Goal: Transaction & Acquisition: Subscribe to service/newsletter

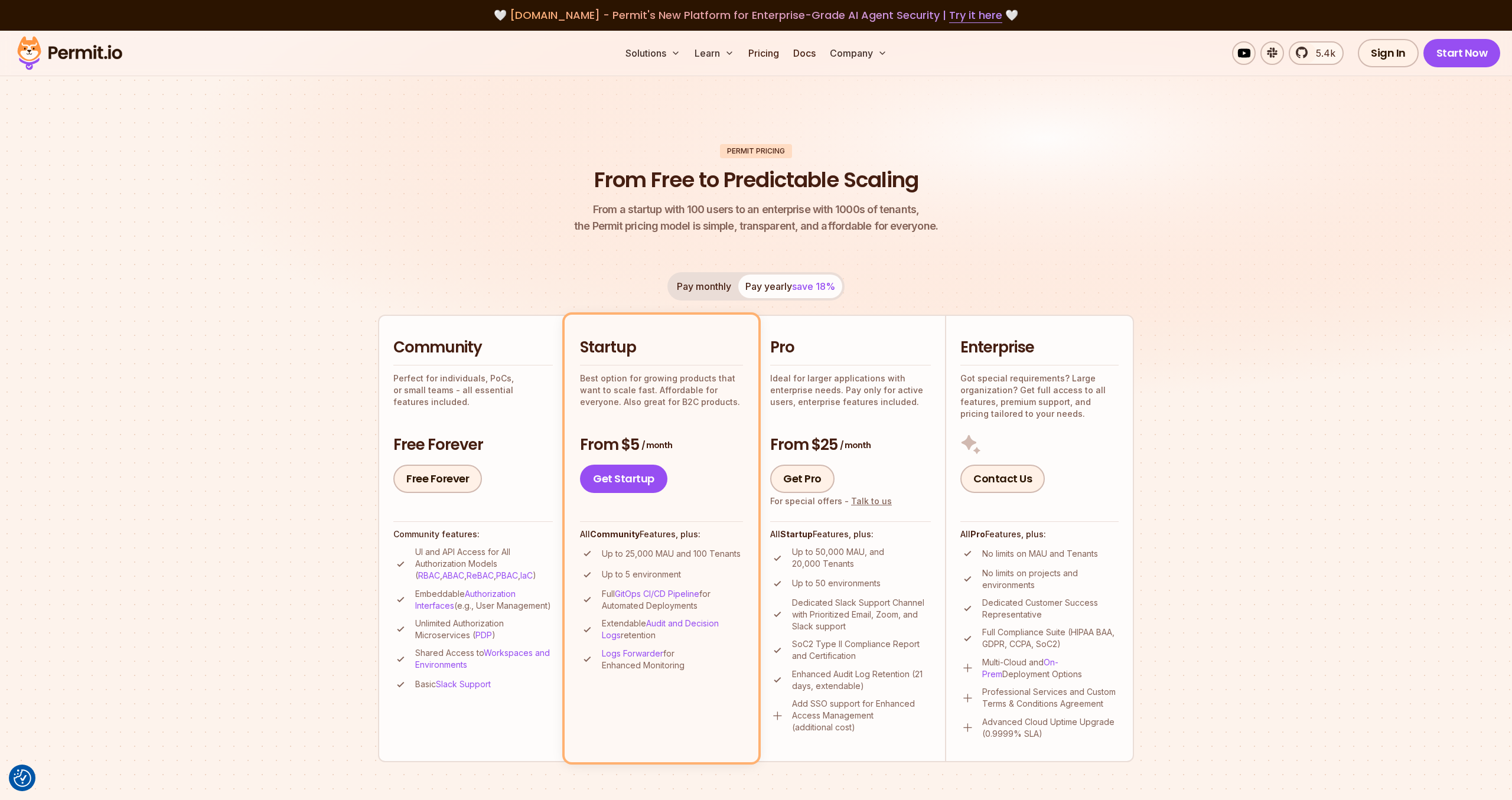
scroll to position [441, 0]
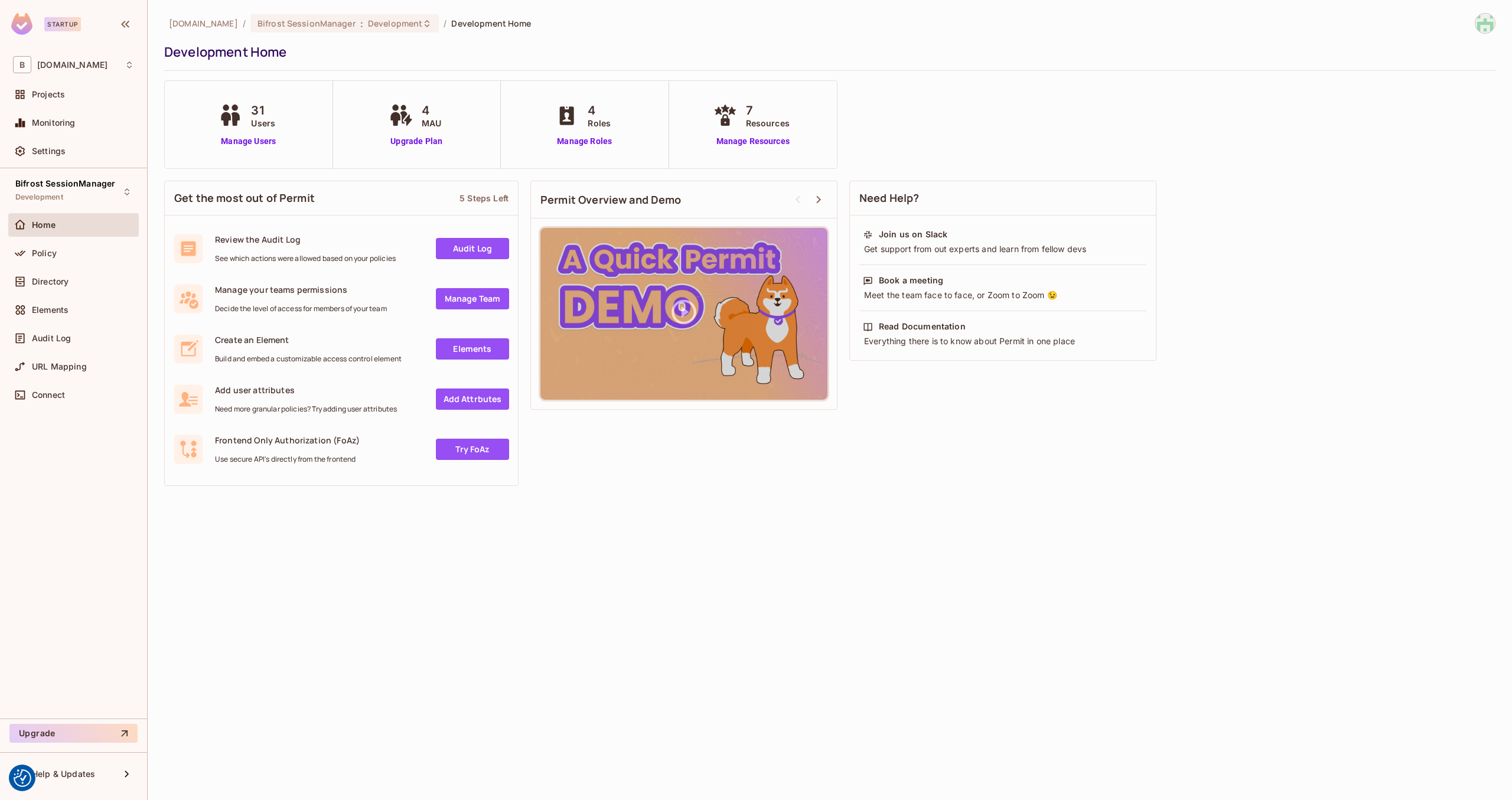
drag, startPoint x: 330, startPoint y: 574, endPoint x: 320, endPoint y: 565, distance: 13.5
click at [330, 574] on div "bifrostconnect.com / Bifrost SessionManager : Development / Development Home De…" at bounding box center [829, 400] width 1364 height 800
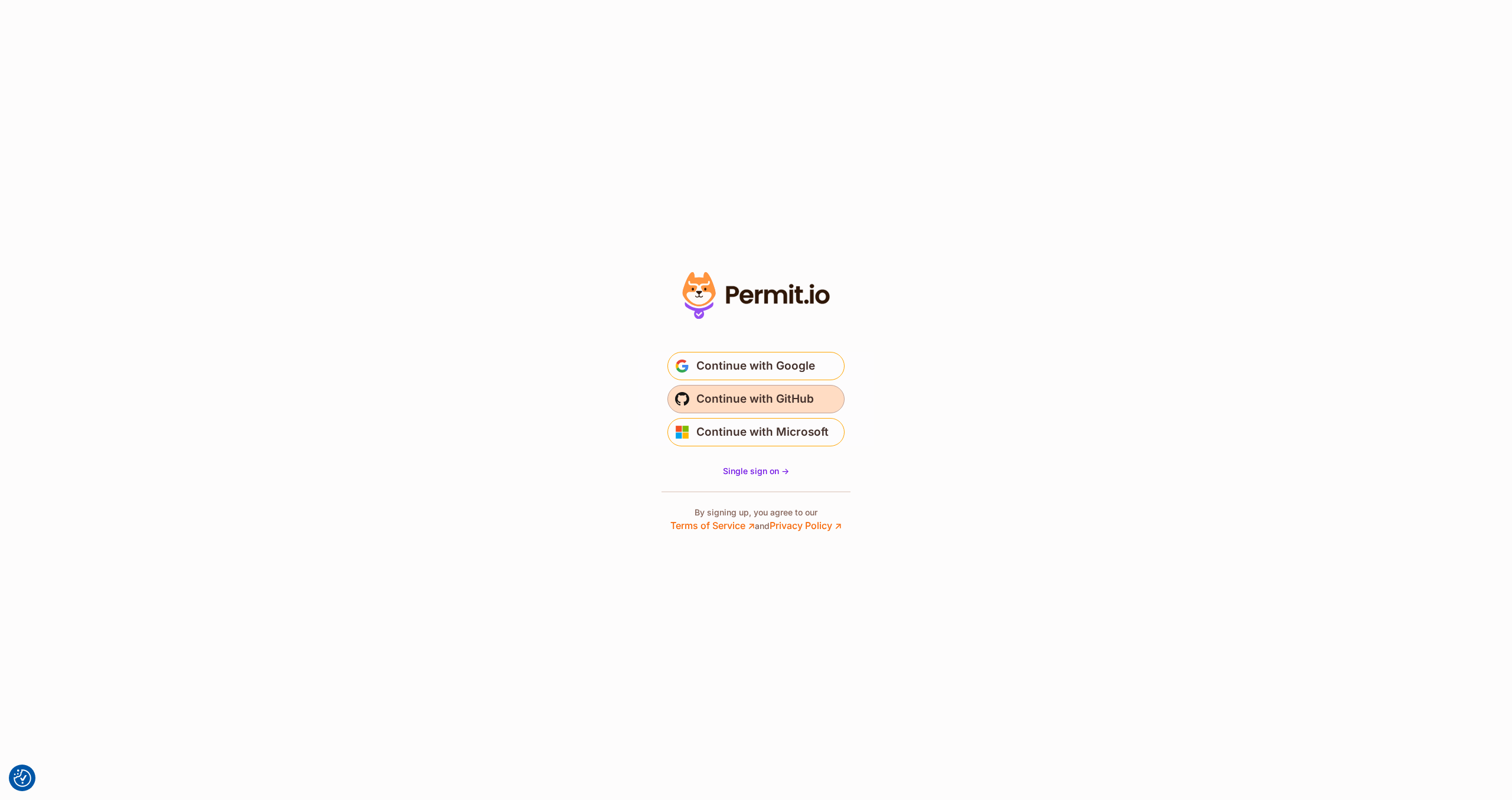
click at [724, 406] on span "Continue with GitHub" at bounding box center [755, 399] width 117 height 19
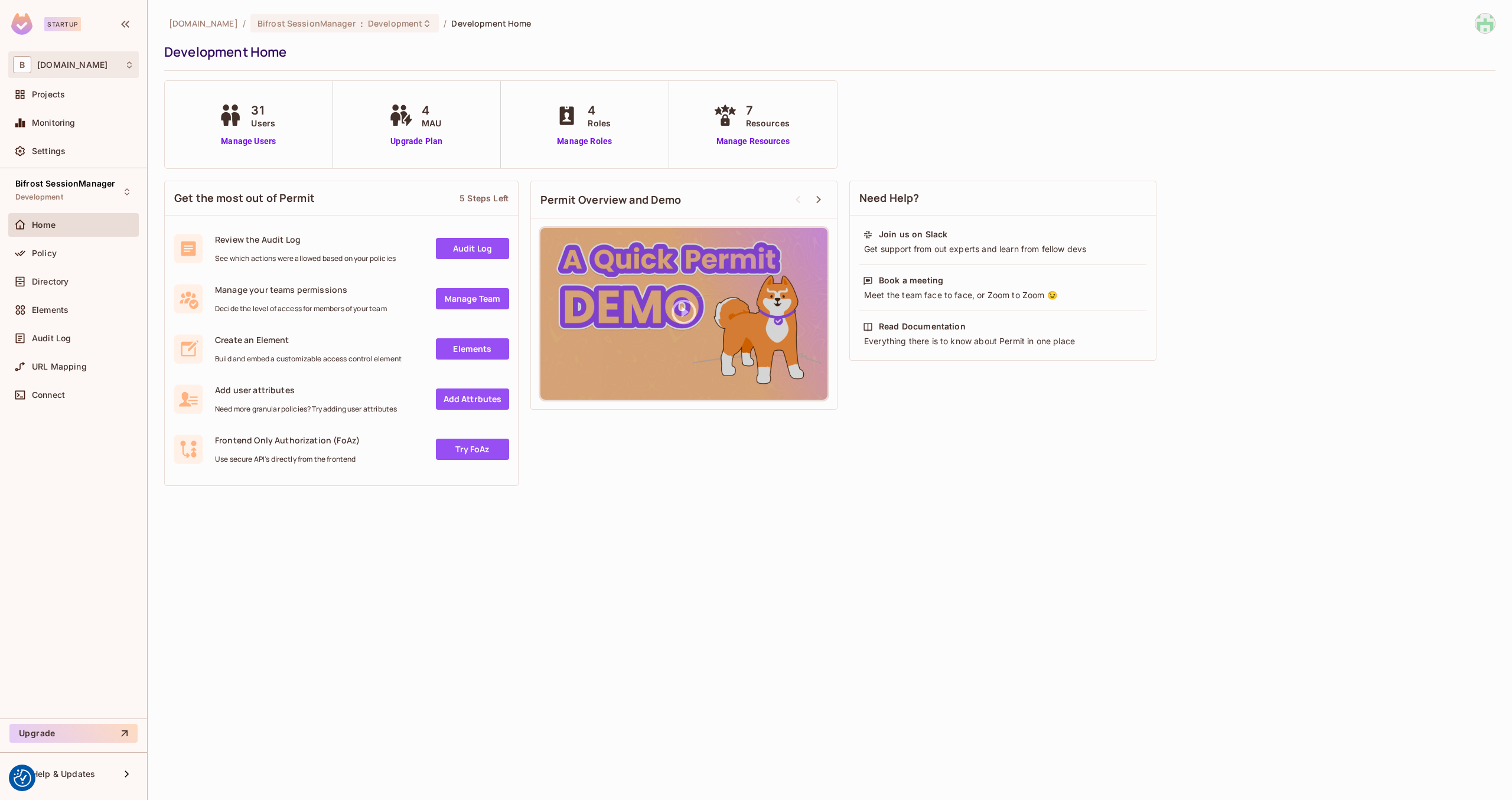
click at [125, 63] on div "B bifrostconnect.com" at bounding box center [73, 64] width 121 height 17
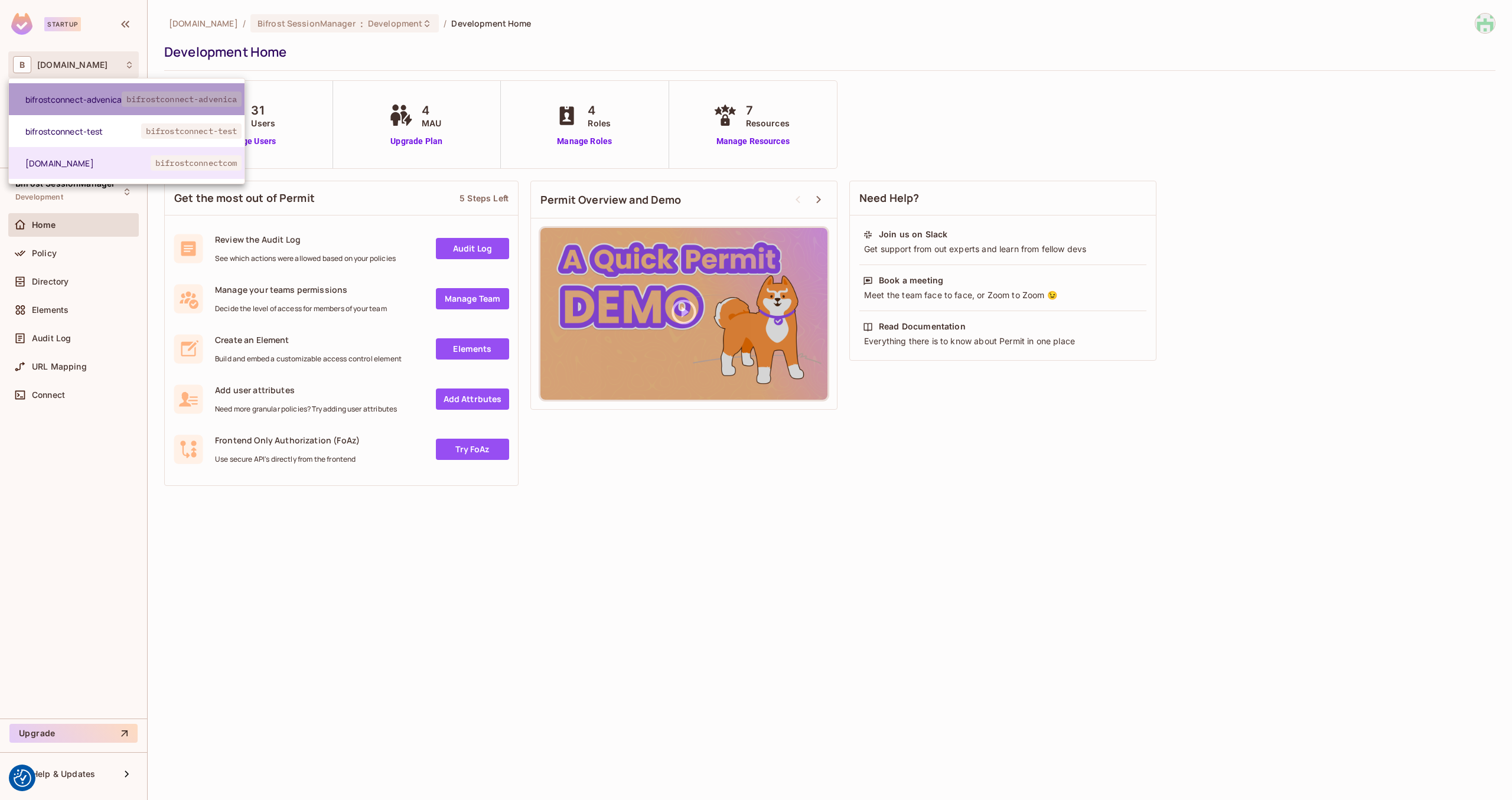
click at [118, 94] on span "bifrostconnect-advenica" at bounding box center [73, 99] width 97 height 11
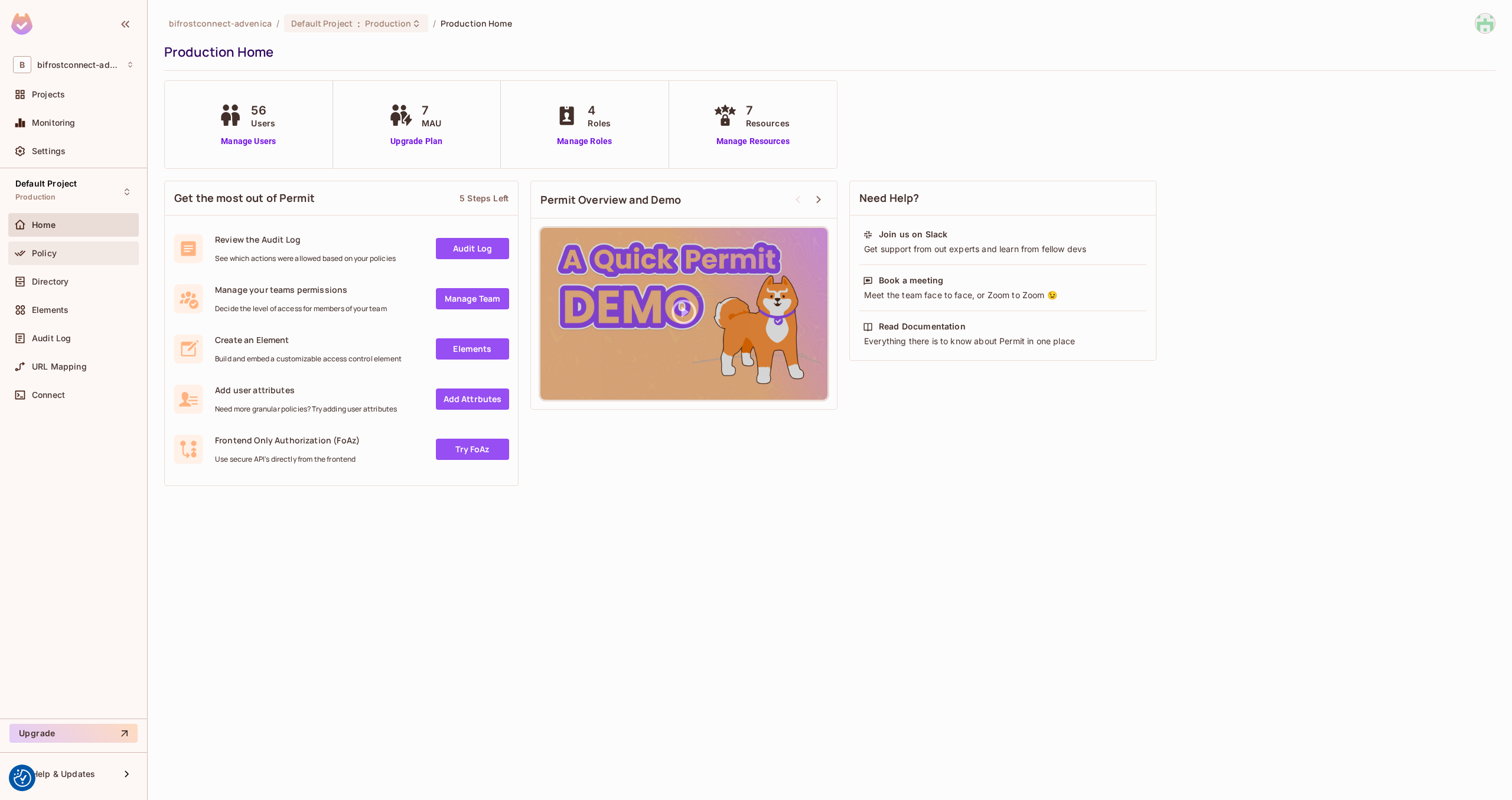
click at [55, 258] on div "Policy" at bounding box center [73, 254] width 121 height 14
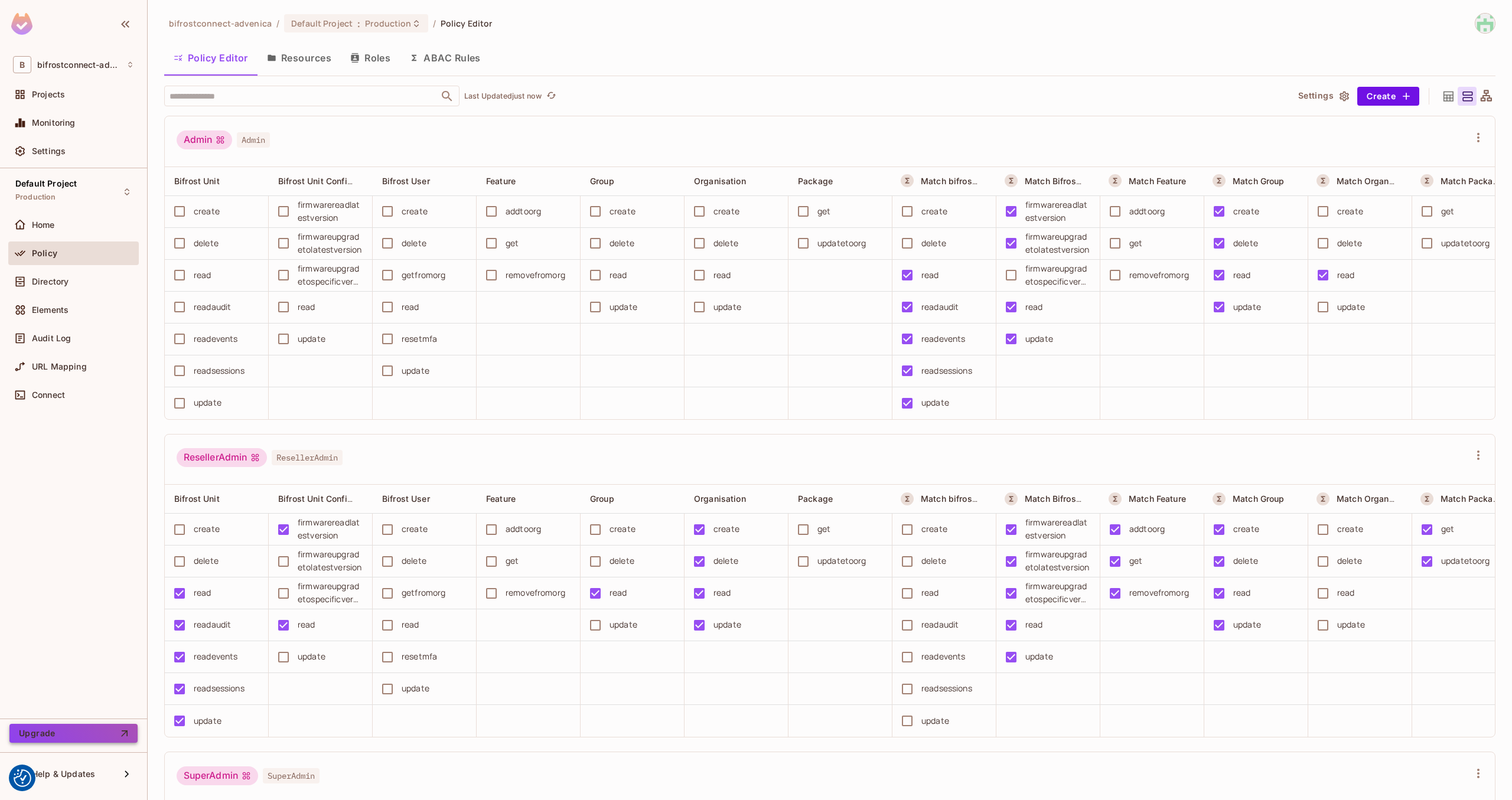
click at [79, 740] on button "Upgrade" at bounding box center [73, 733] width 128 height 19
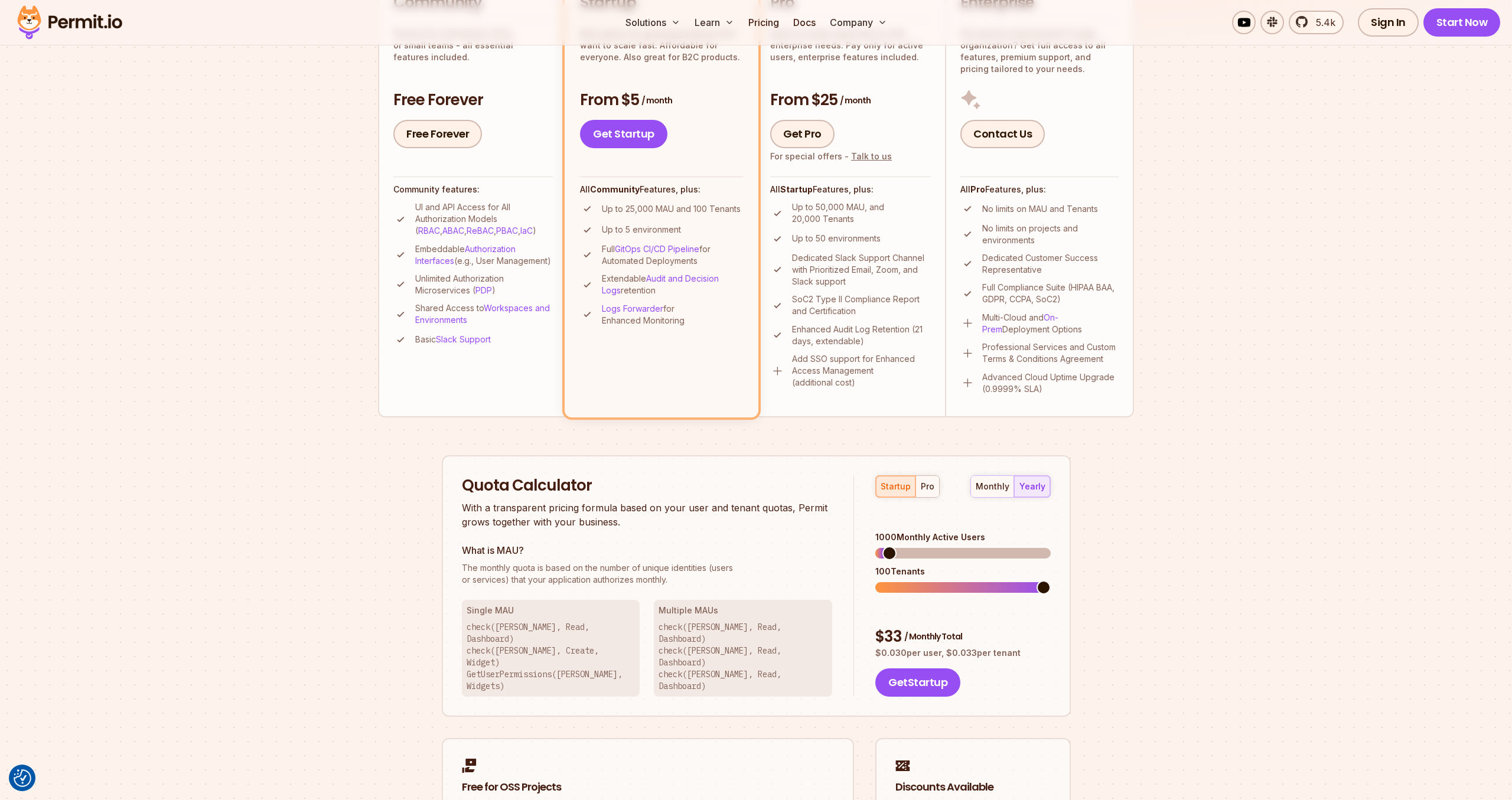
scroll to position [563, 0]
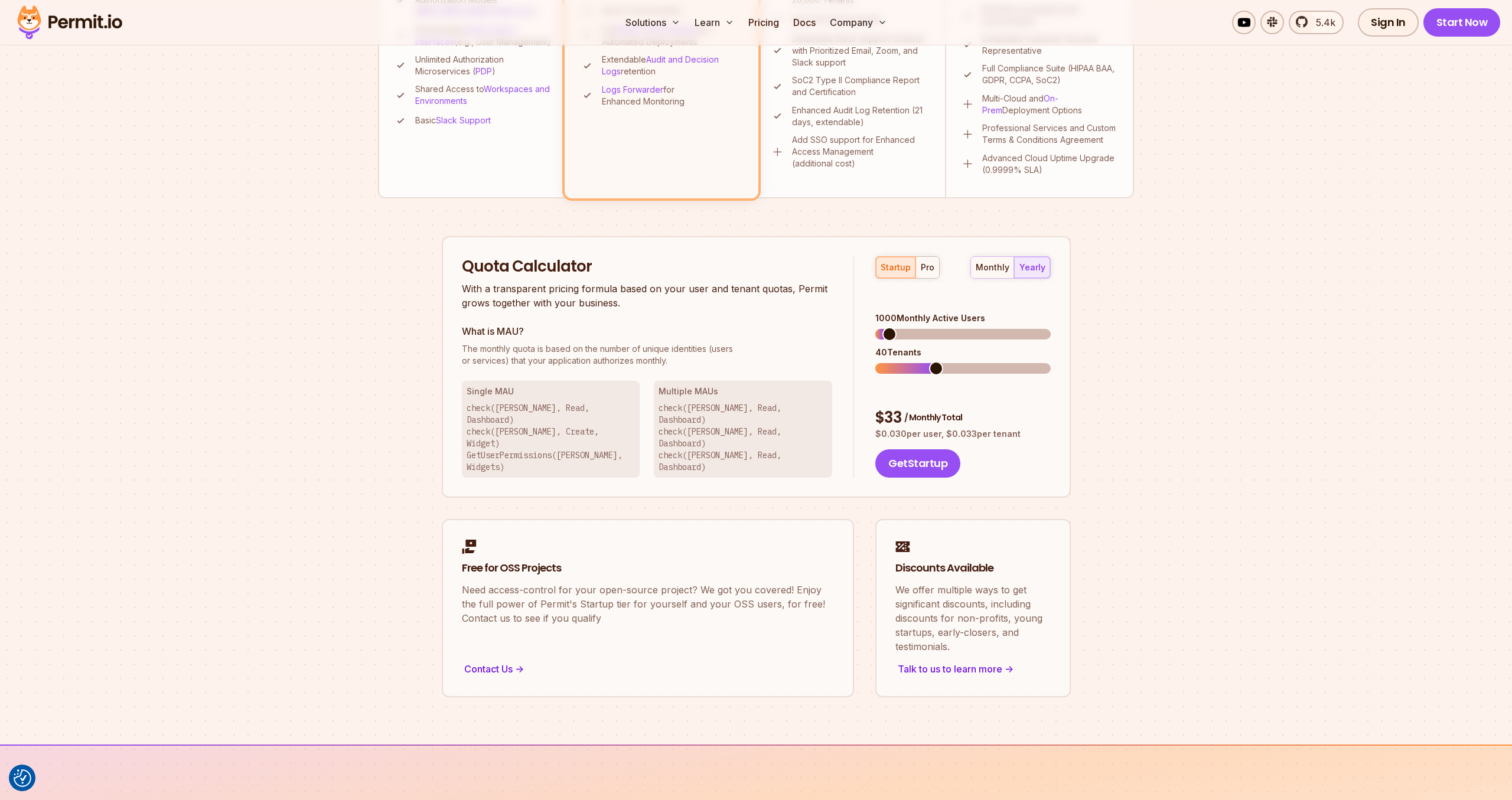
click at [929, 361] on span at bounding box center [936, 368] width 14 height 14
click at [875, 327] on span at bounding box center [882, 334] width 14 height 14
click at [900, 361] on span at bounding box center [901, 368] width 14 height 14
click at [922, 450] on button "Get Startup" at bounding box center [918, 463] width 85 height 28
